Goal: Transaction & Acquisition: Download file/media

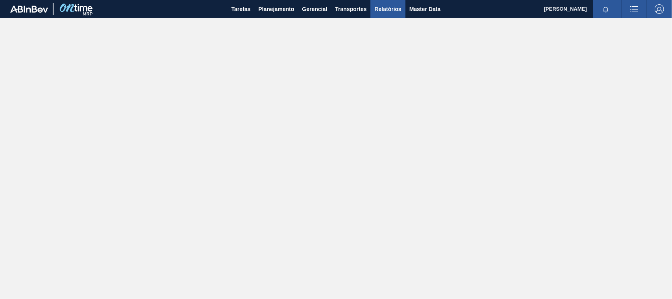
click at [395, 7] on span "Relatórios" at bounding box center [388, 8] width 27 height 9
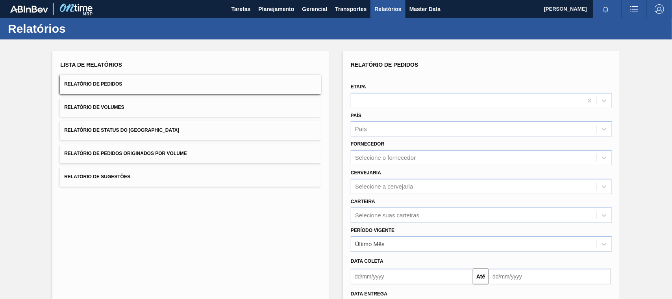
click at [206, 150] on button "Relatório de Pedidos Originados por Volume" at bounding box center [190, 153] width 261 height 19
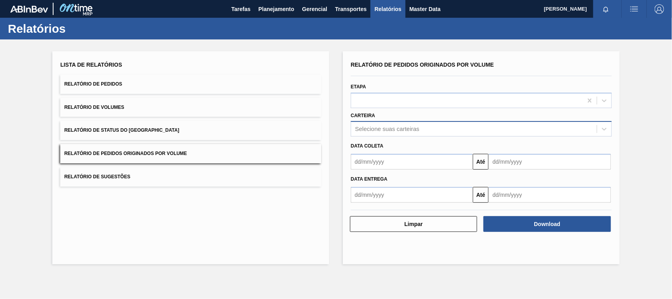
click at [399, 126] on div "Selecione suas carteiras" at bounding box center [387, 129] width 64 height 7
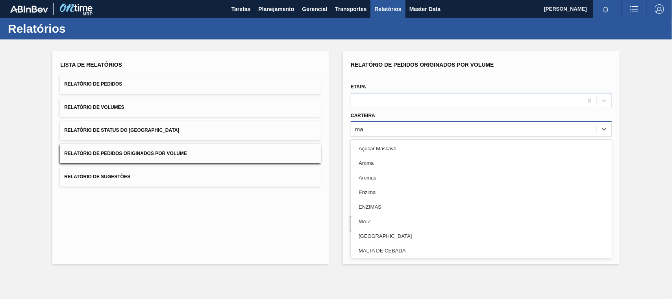
type input "mal"
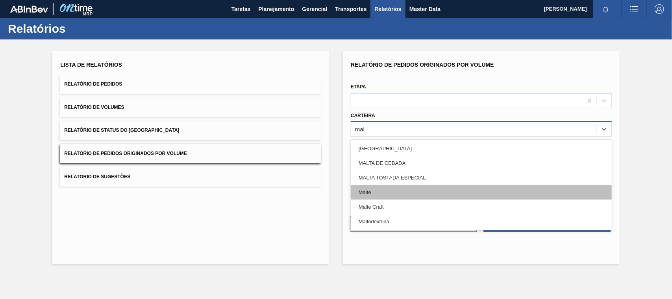
click at [365, 191] on div "Malte" at bounding box center [481, 192] width 261 height 15
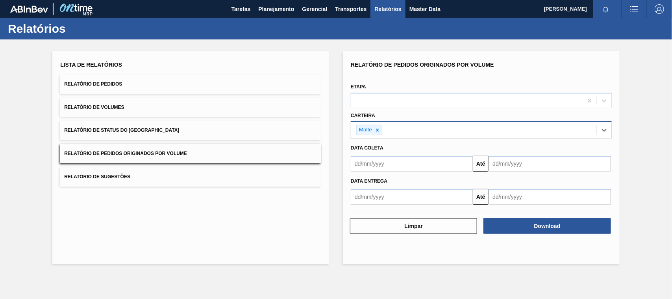
click at [399, 167] on input "text" at bounding box center [412, 164] width 122 height 16
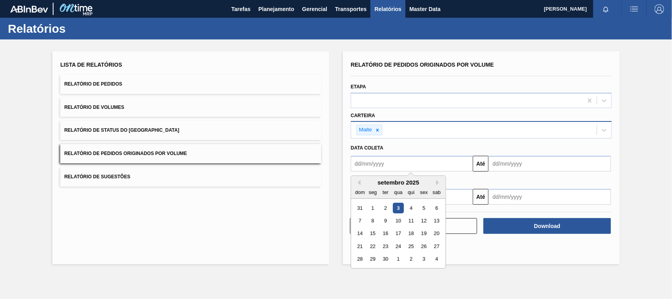
type input "[DATE]"
click at [483, 209] on div at bounding box center [481, 211] width 267 height 7
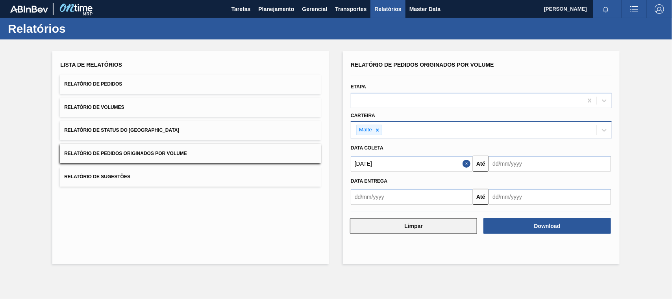
click at [422, 225] on button "Limpar" at bounding box center [413, 226] width 127 height 16
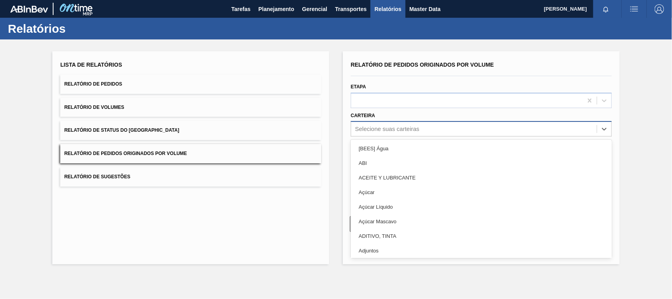
click at [396, 131] on div "Selecione suas carteiras" at bounding box center [387, 129] width 64 height 7
type input "mal"
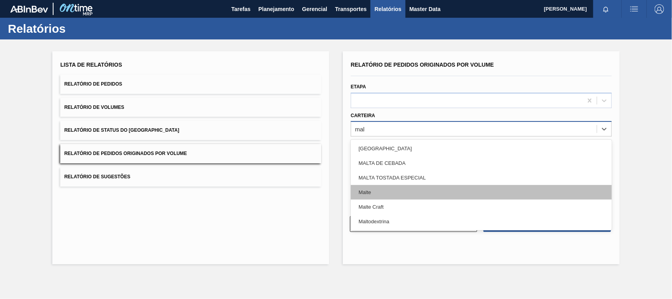
click at [378, 193] on div "Malte" at bounding box center [481, 192] width 261 height 15
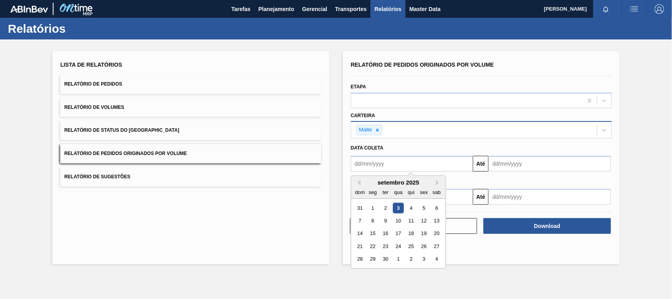
click at [381, 160] on input "text" at bounding box center [412, 164] width 122 height 16
type input "[DATE]"
click at [399, 208] on div "1" at bounding box center [398, 207] width 11 height 11
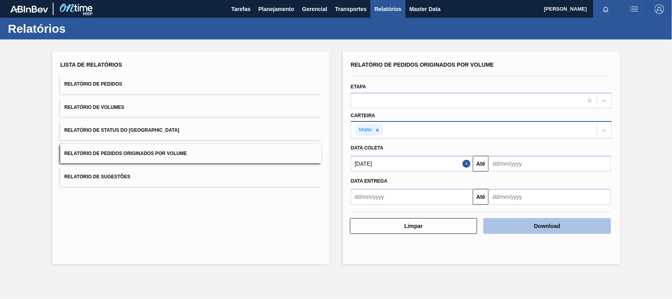
click at [534, 227] on button "Download" at bounding box center [547, 226] width 127 height 16
click at [380, 131] on icon at bounding box center [378, 130] width 6 height 6
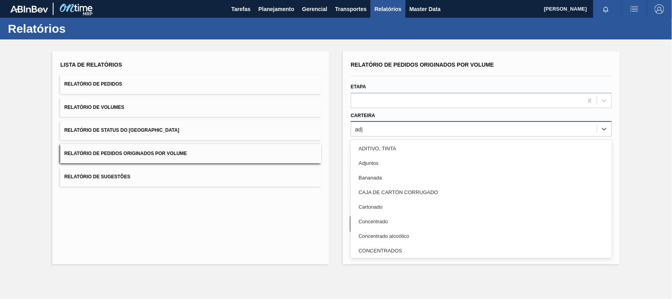
type input "adju"
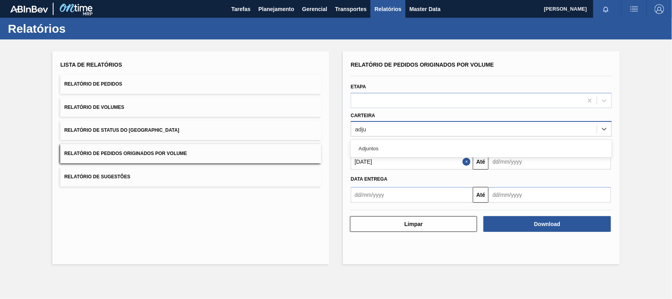
drag, startPoint x: 390, startPoint y: 148, endPoint x: 387, endPoint y: 153, distance: 5.5
click at [390, 148] on div "Adjuntos" at bounding box center [481, 148] width 261 height 15
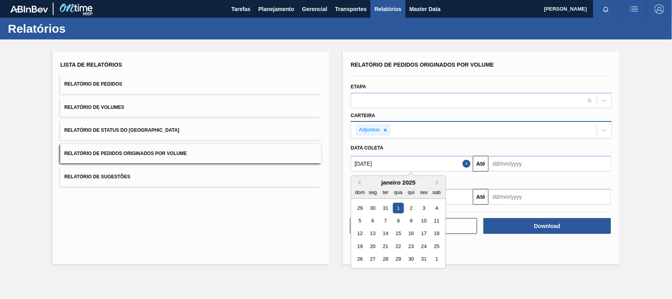
drag, startPoint x: 385, startPoint y: 165, endPoint x: 294, endPoint y: 164, distance: 91.0
click at [294, 164] on div "Lista de Relatórios Relatório de Pedidos Relatório de Volumes Relatório de Stat…" at bounding box center [336, 156] width 672 height 234
click at [399, 208] on div "3" at bounding box center [398, 207] width 11 height 11
type input "[DATE]"
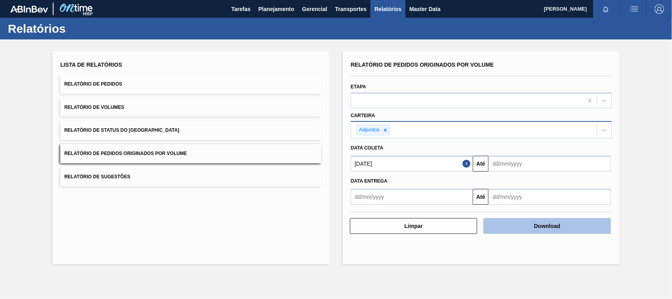
click at [517, 223] on button "Download" at bounding box center [547, 226] width 127 height 16
